Goal: Register for event/course

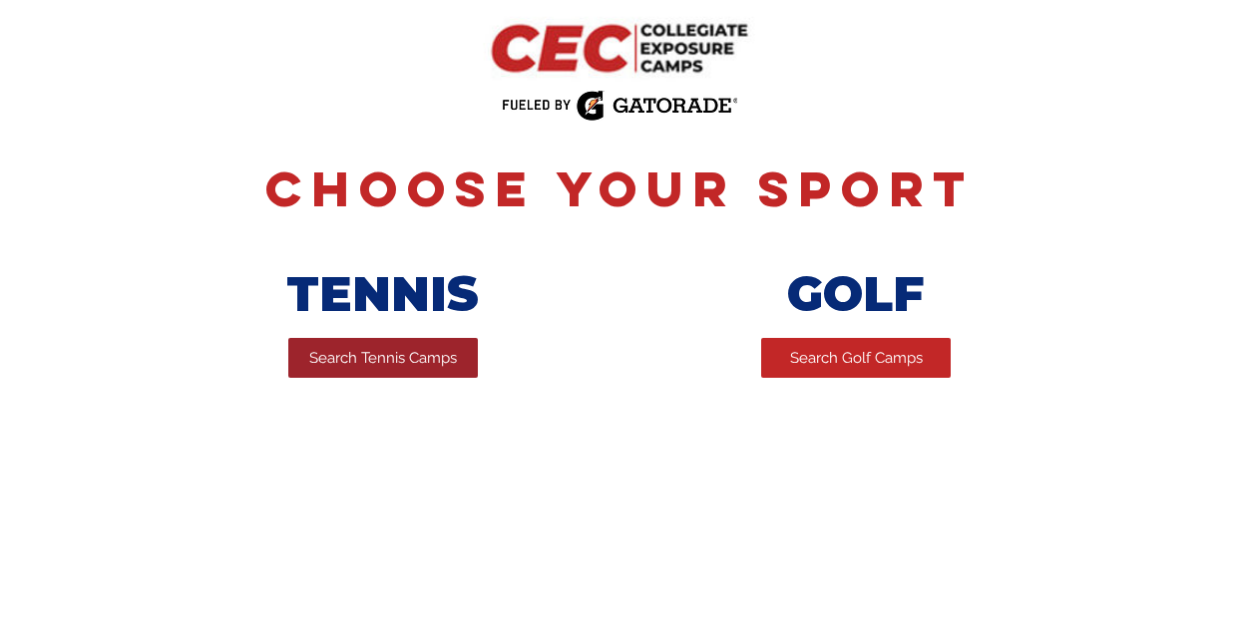
click at [407, 368] on span "Search Tennis Camps" at bounding box center [383, 358] width 148 height 21
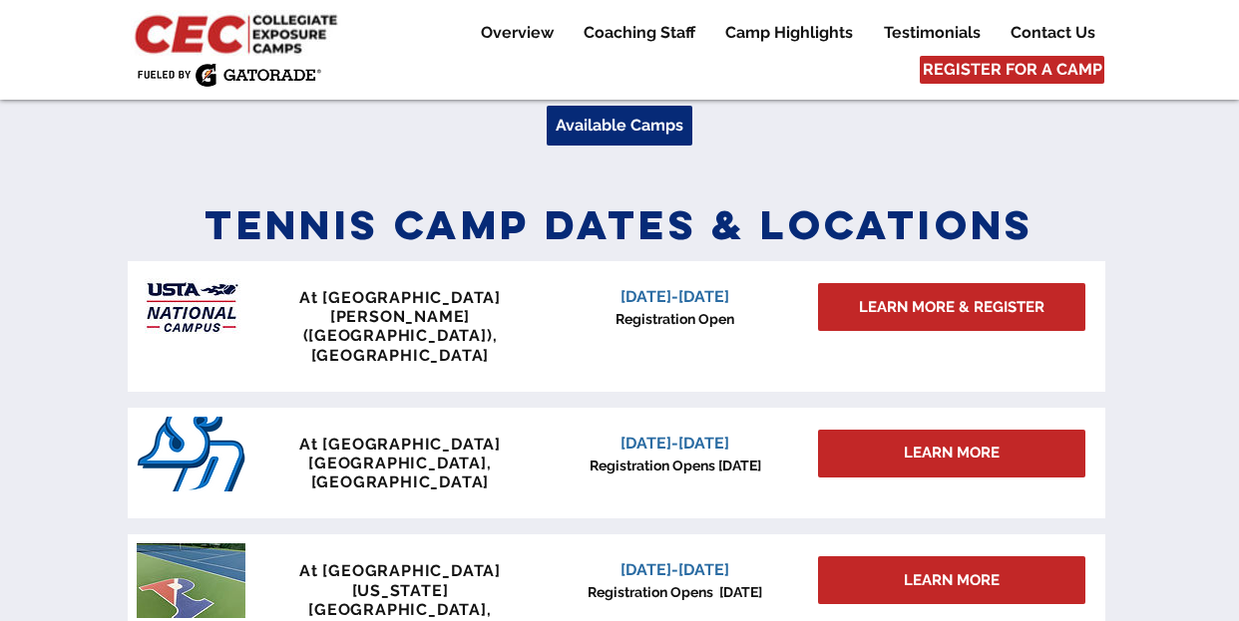
scroll to position [773, 0]
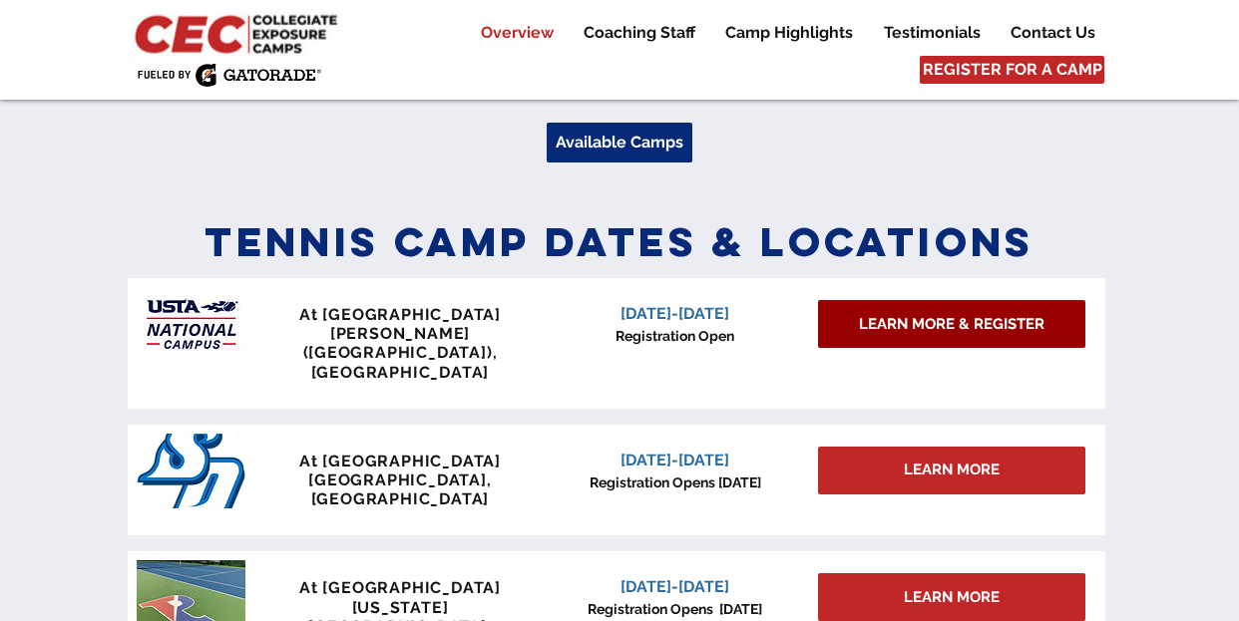
click at [946, 321] on span "LEARN MORE & REGISTER" at bounding box center [952, 324] width 186 height 21
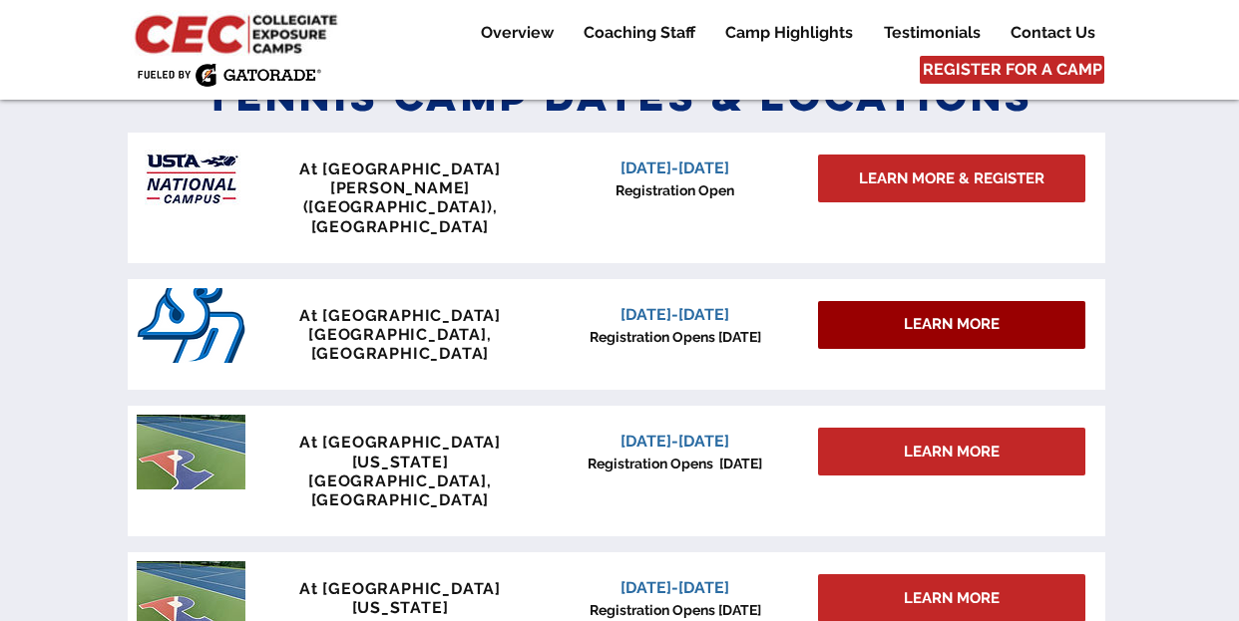
click at [960, 314] on span "LEARN MORE" at bounding box center [952, 324] width 96 height 21
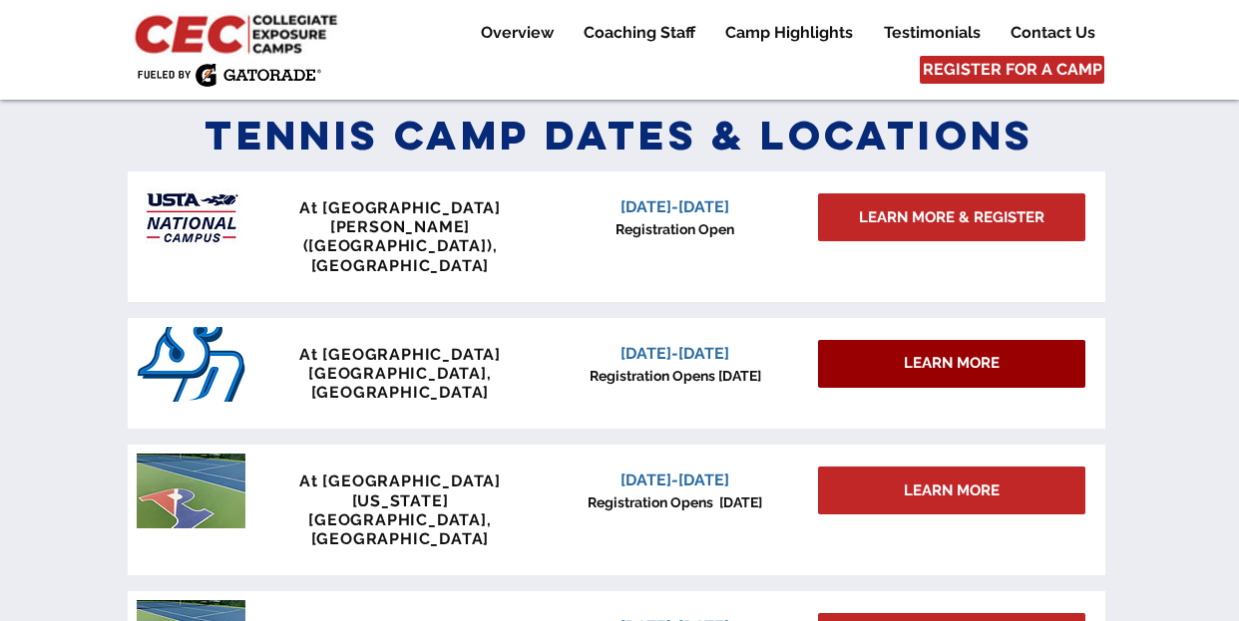
scroll to position [881, 0]
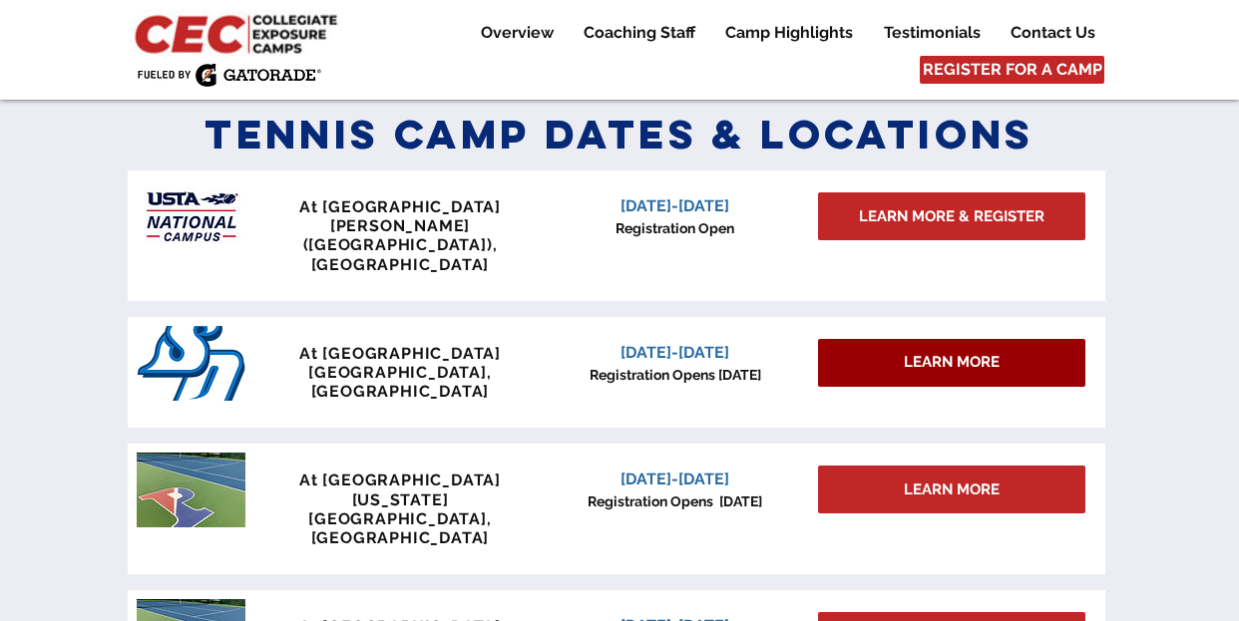
click at [965, 352] on span "LEARN MORE" at bounding box center [952, 362] width 96 height 21
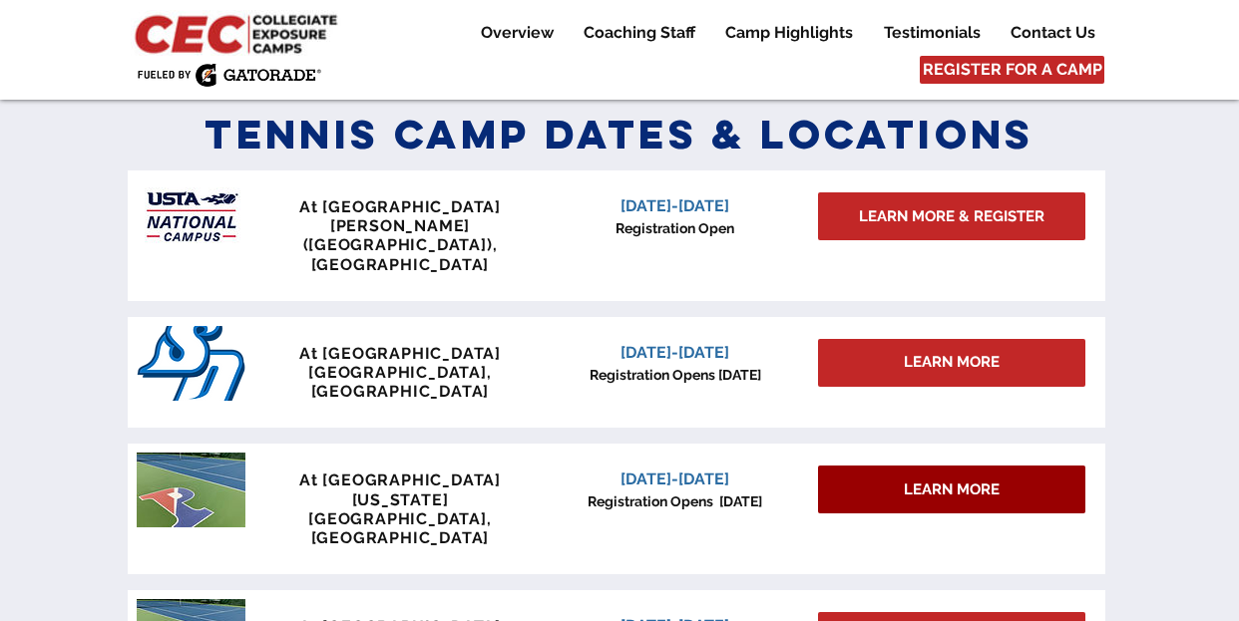
click at [952, 480] on span "LEARN MORE" at bounding box center [952, 490] width 96 height 21
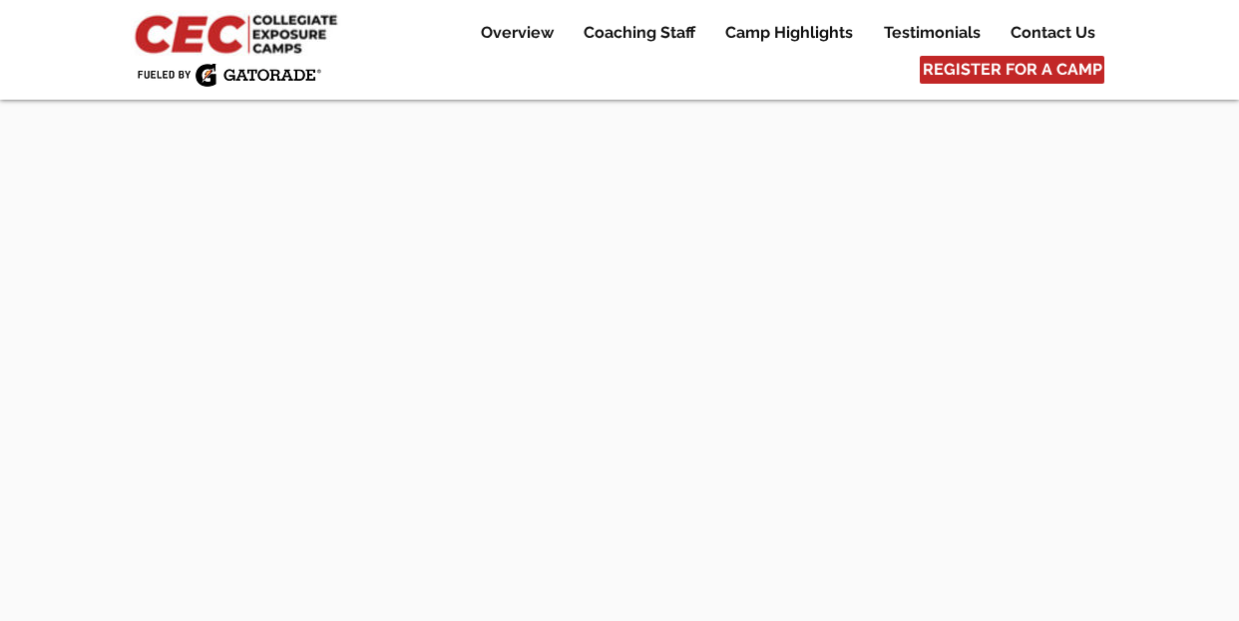
scroll to position [5355, 0]
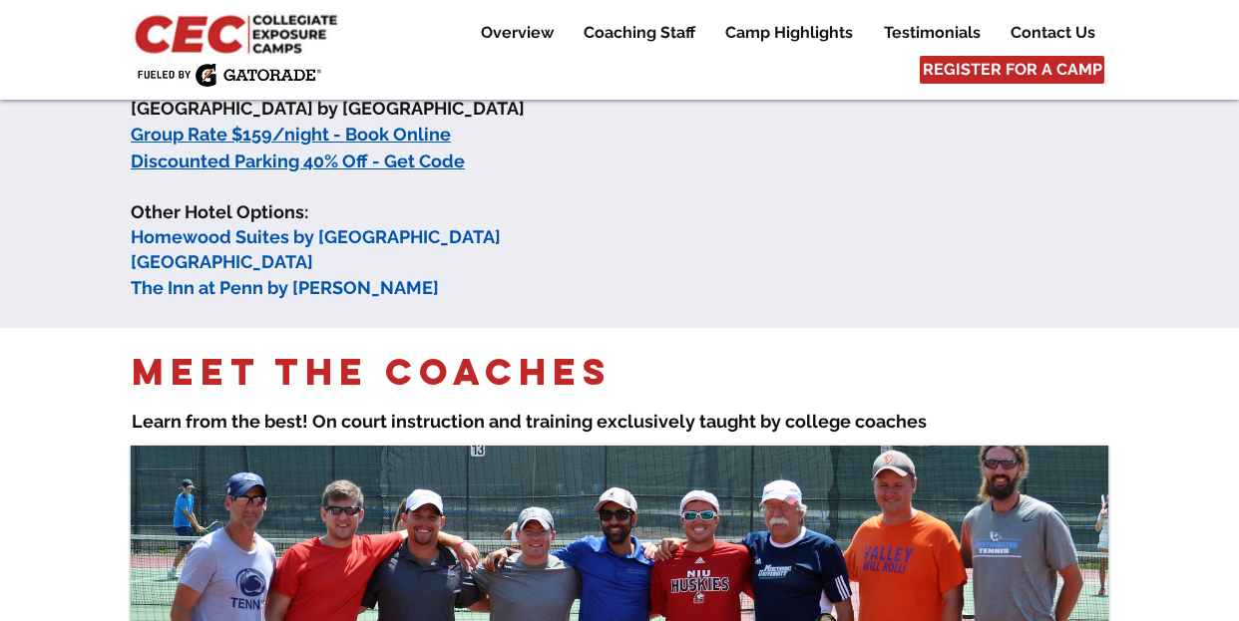
scroll to position [1341, 0]
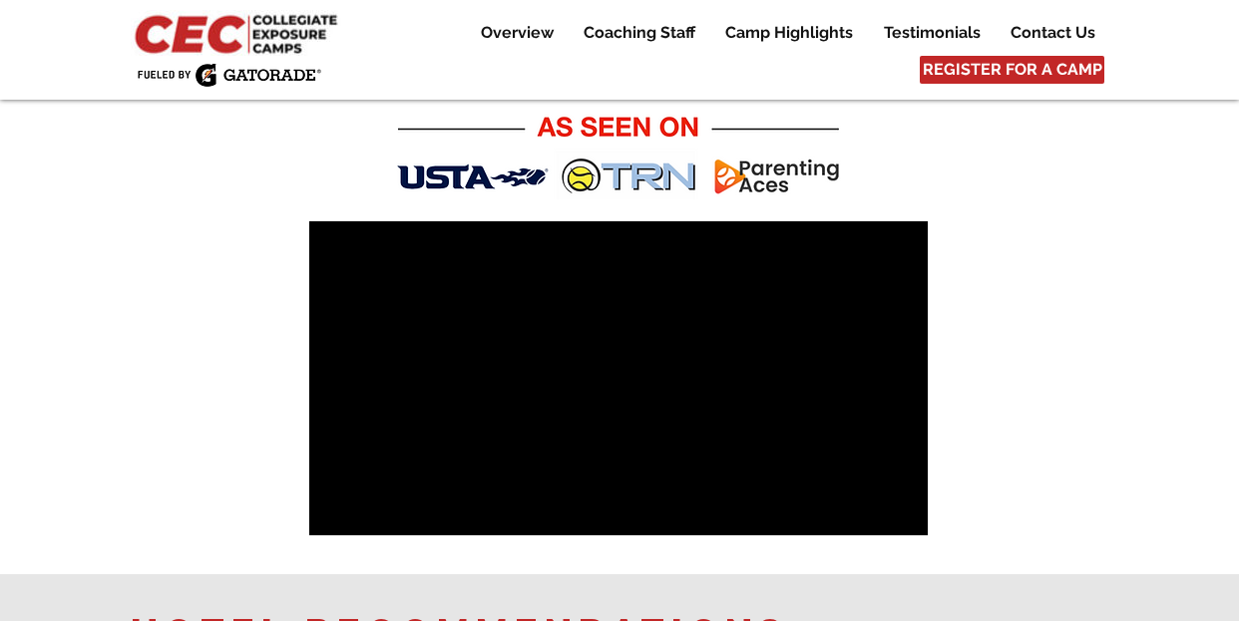
scroll to position [1159, 0]
